Goal: Transaction & Acquisition: Obtain resource

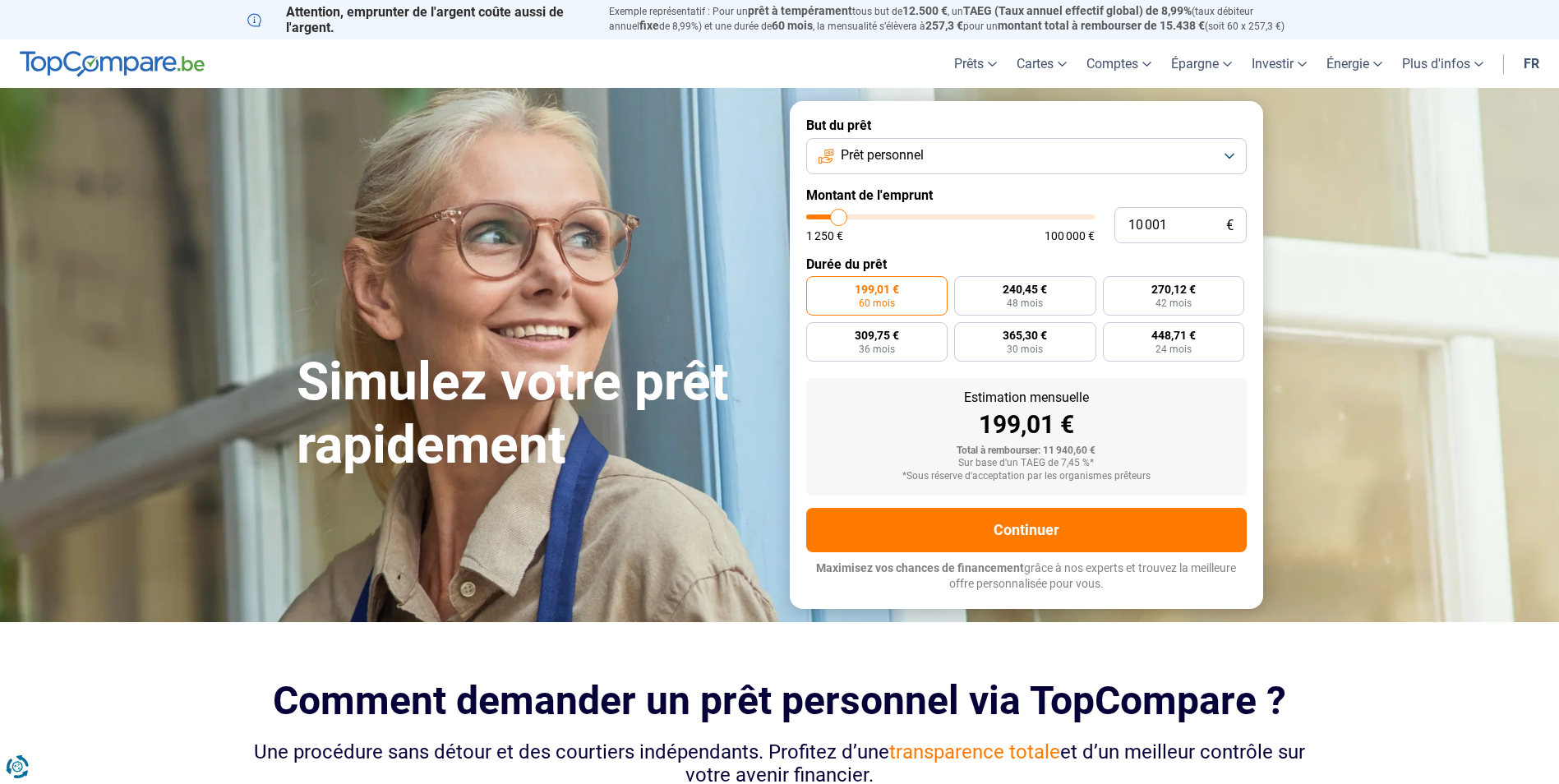
click at [1012, 153] on button "Prêt personnel" at bounding box center [1026, 156] width 441 height 36
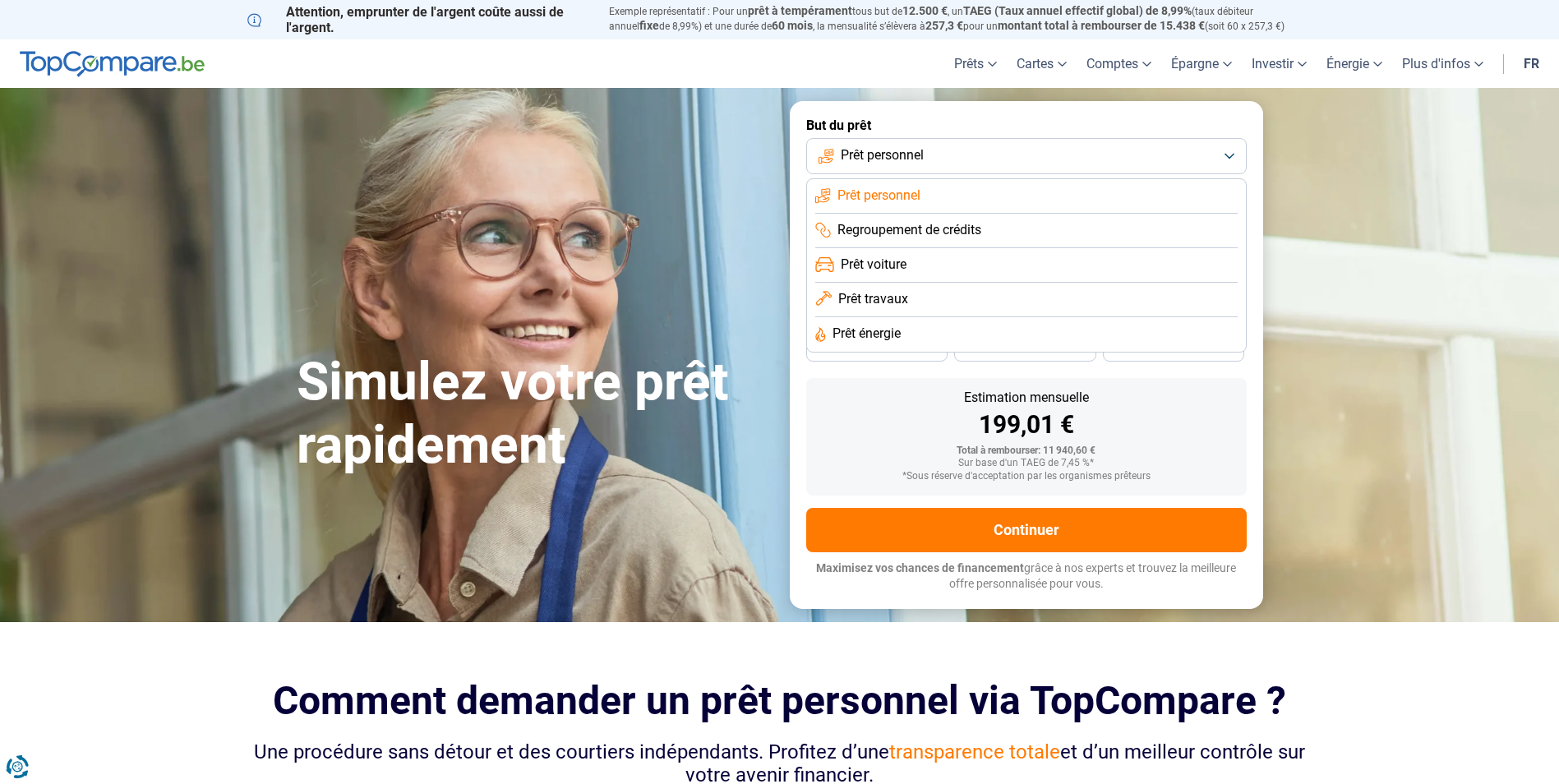
click at [900, 298] on span "Prêt travaux" at bounding box center [874, 299] width 70 height 18
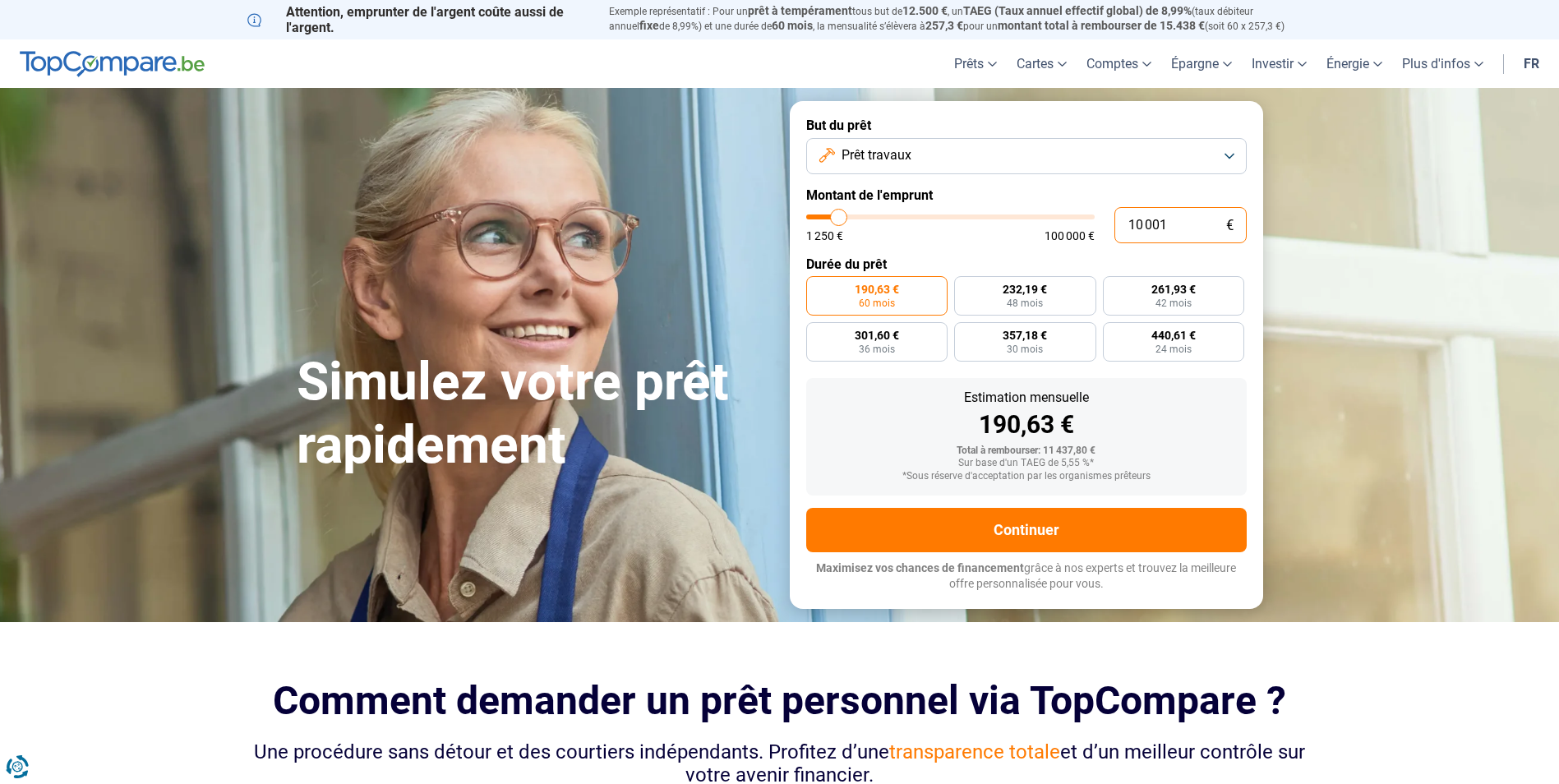
drag, startPoint x: 1178, startPoint y: 224, endPoint x: 1111, endPoint y: 227, distance: 67.1
click at [1111, 227] on div "10 001 € 1 250 € 100 000 €" at bounding box center [1026, 225] width 441 height 36
type input "4"
type input "1250"
type input "45"
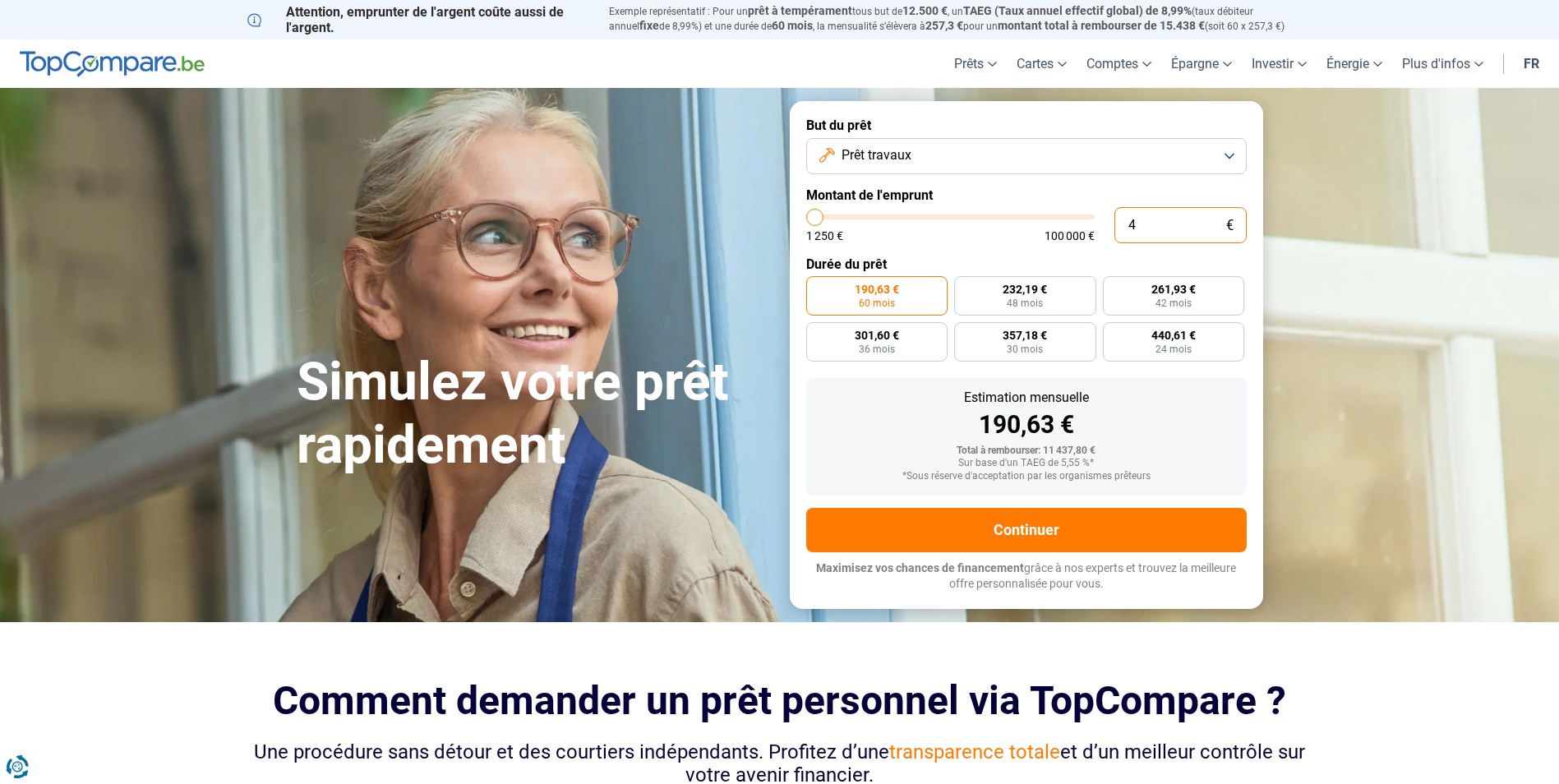
type input "1250"
type input "450"
type input "1250"
type input "4 500"
type input "4500"
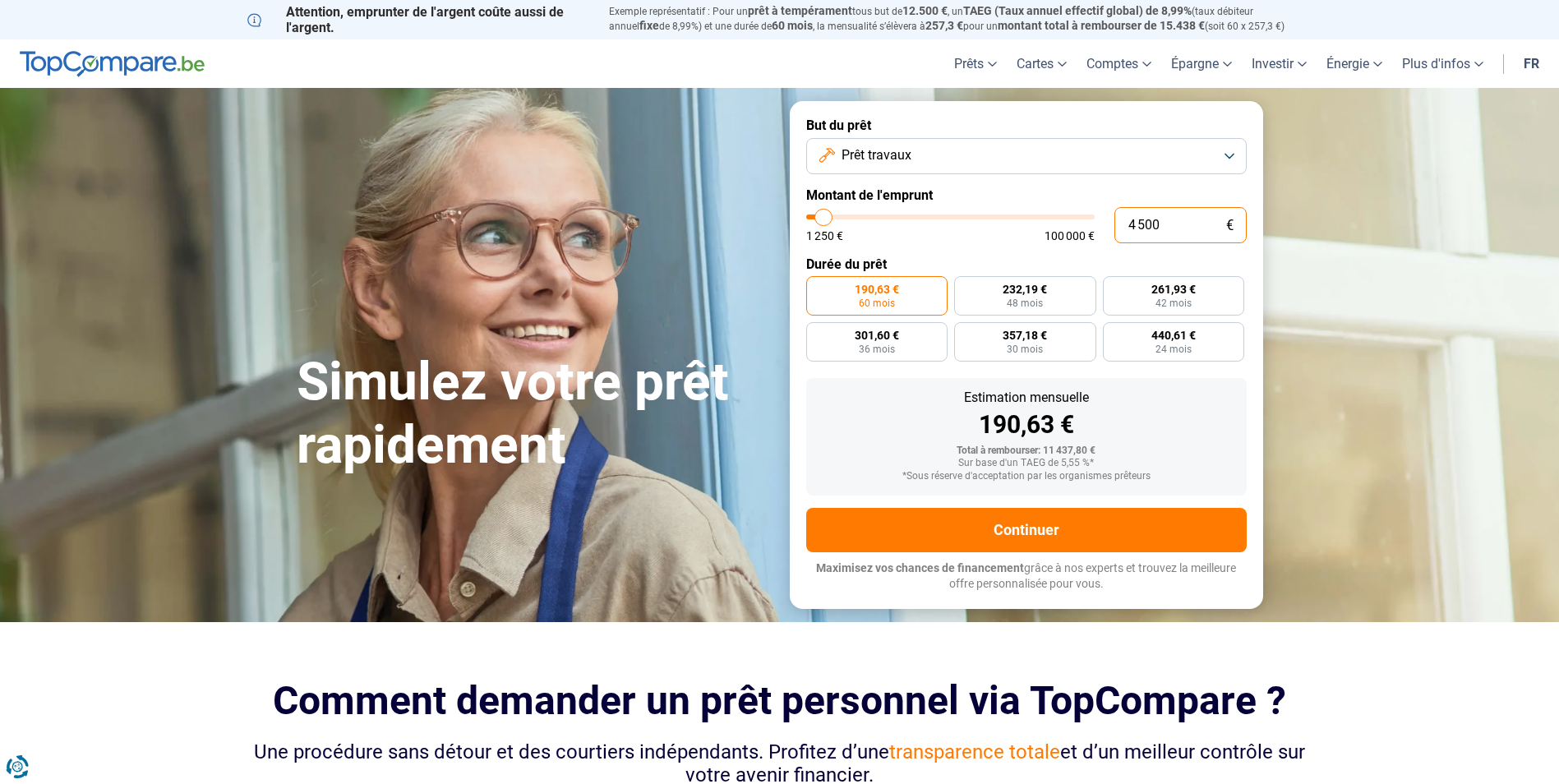
type input "45 000"
type input "45000"
radio input "false"
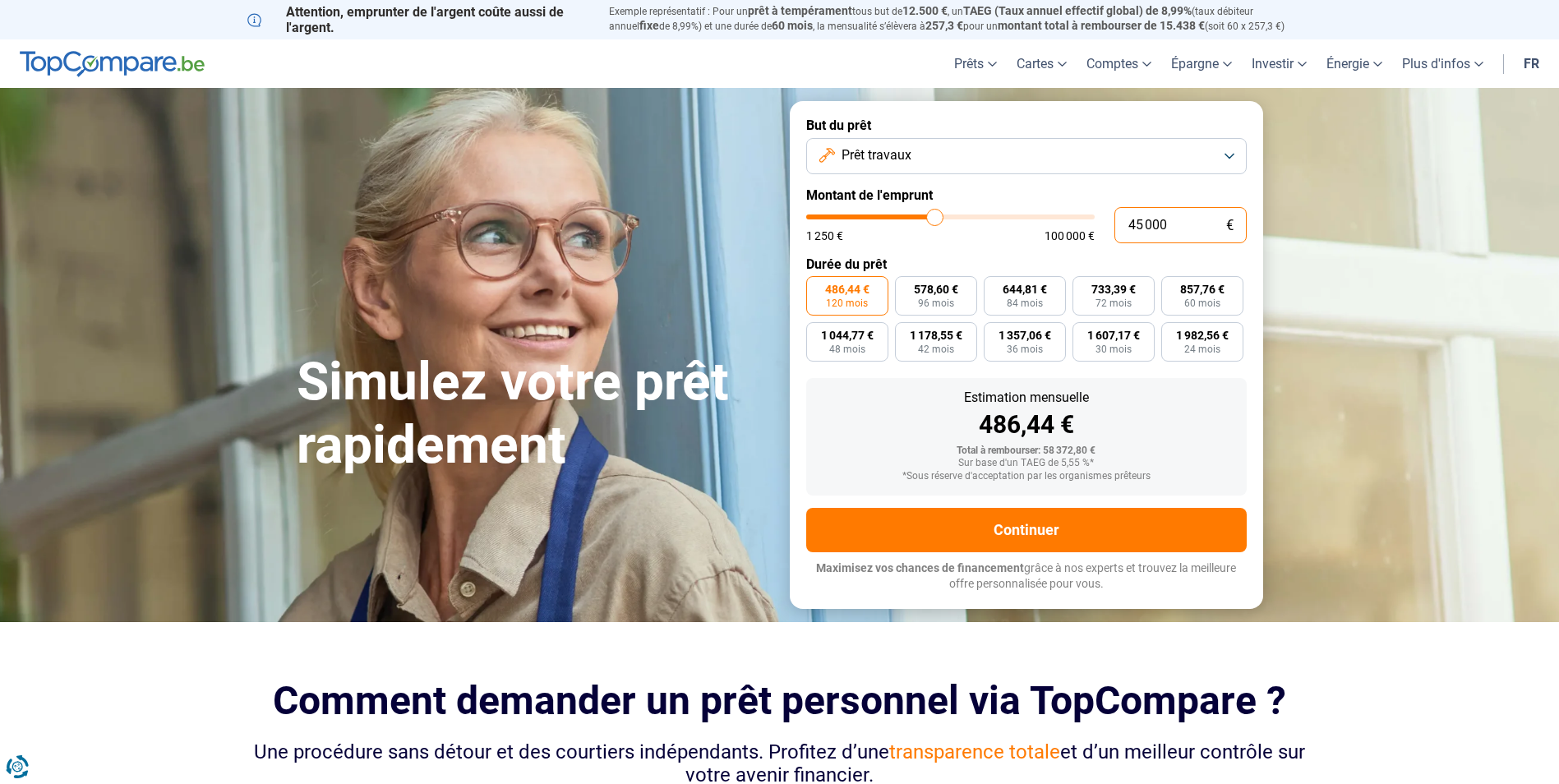
type input "45 000"
click at [960, 253] on form "But du prêt Prêt travaux Montant de l'emprunt 45 000 € 1 250 € 100 000 € Durée …" at bounding box center [1026, 354] width 473 height 507
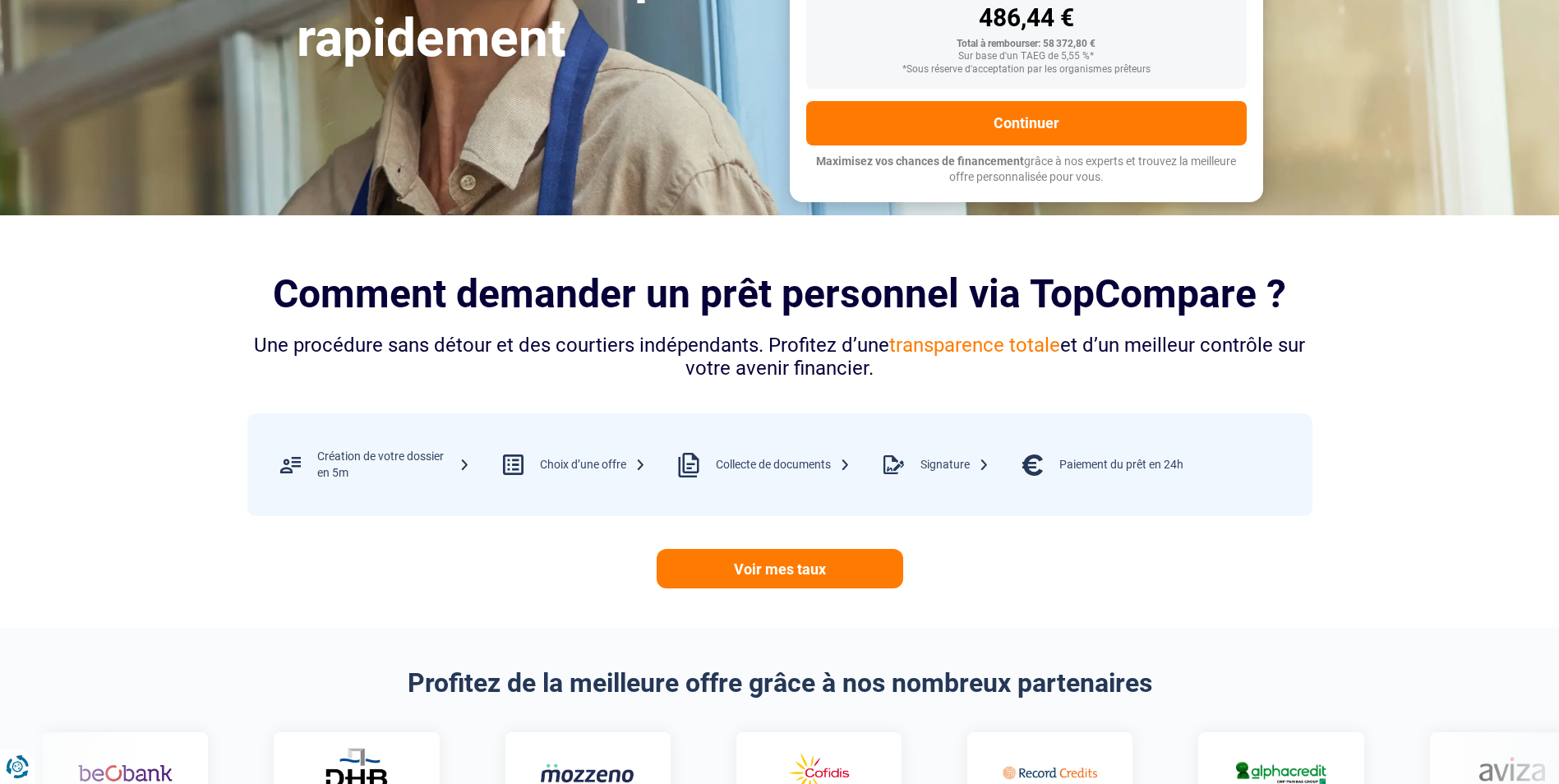
scroll to position [575, 0]
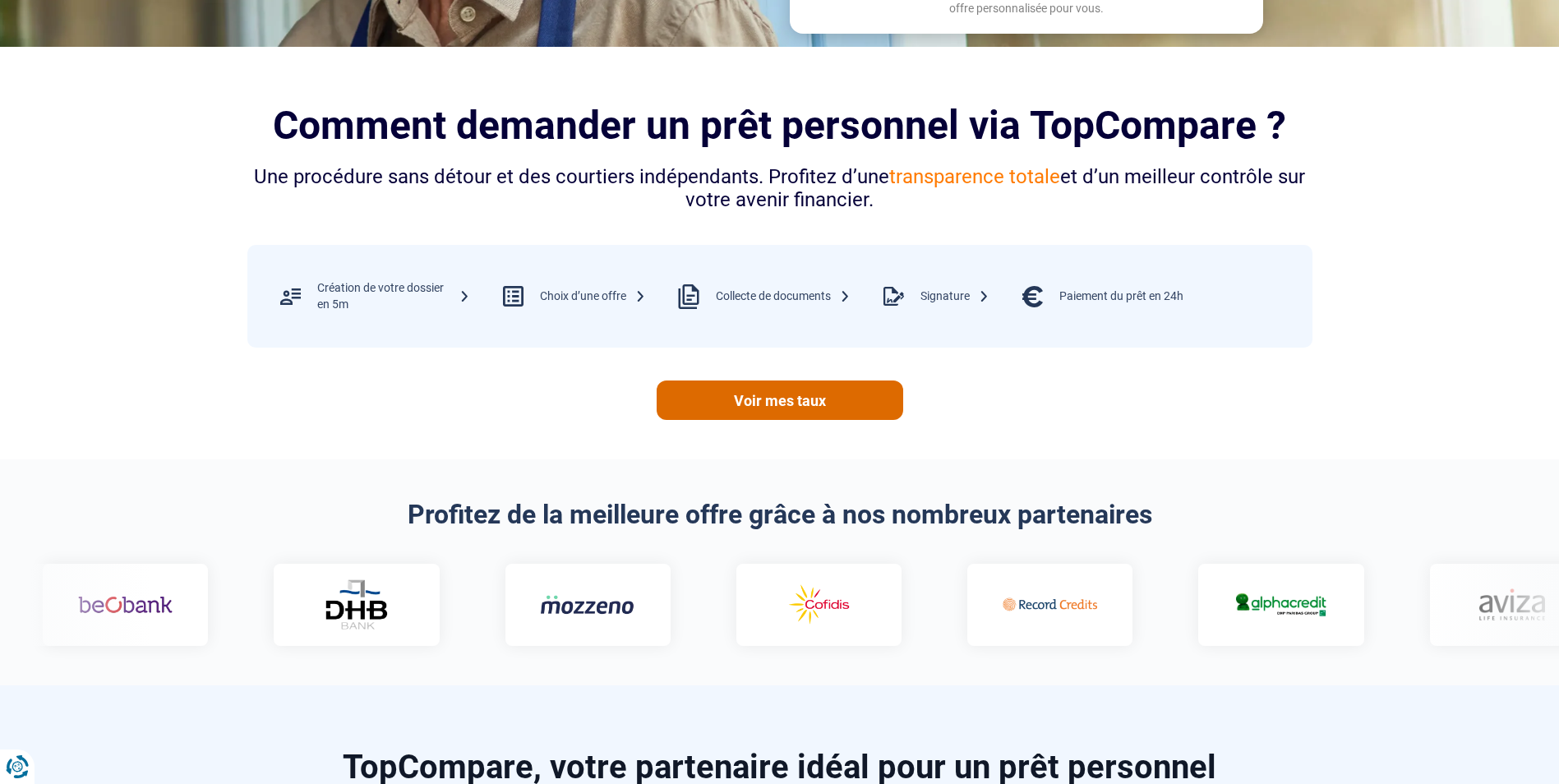
click at [811, 402] on link "Voir mes taux" at bounding box center [780, 400] width 246 height 40
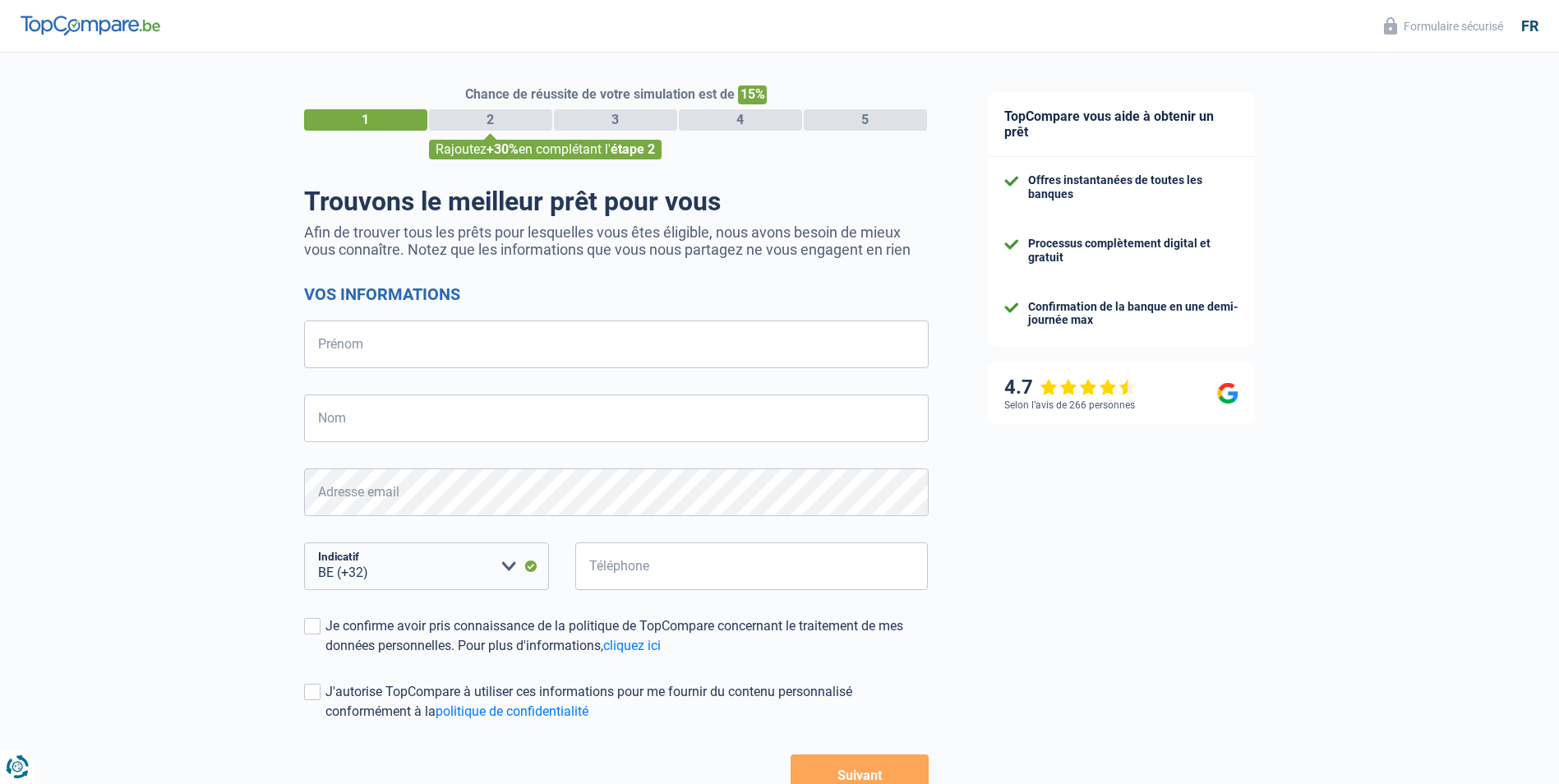
select select "32"
